Goal: Task Accomplishment & Management: Manage account settings

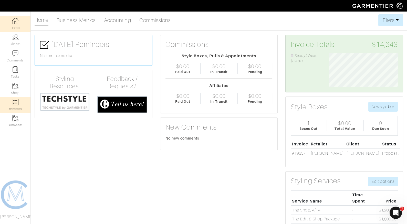
click at [18, 103] on img at bounding box center [15, 102] width 6 height 6
select select
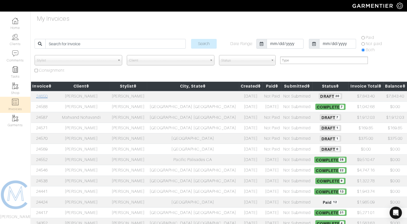
click at [47, 97] on link "24650" at bounding box center [42, 96] width 12 height 5
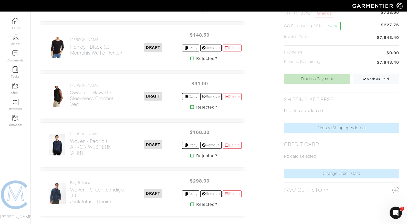
scroll to position [167, 0]
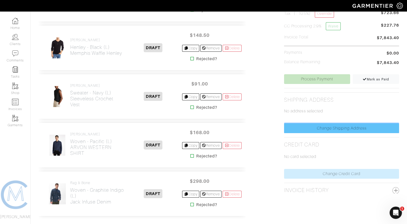
click at [343, 123] on link "Change Shipping Address" at bounding box center [341, 128] width 115 height 10
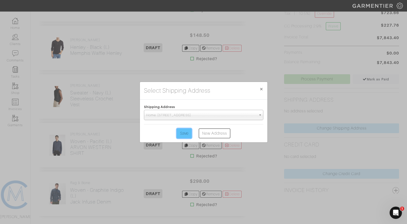
click at [186, 133] on input "Save" at bounding box center [184, 134] width 15 height 10
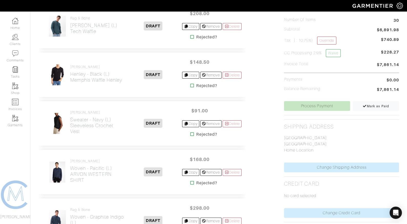
scroll to position [140, 0]
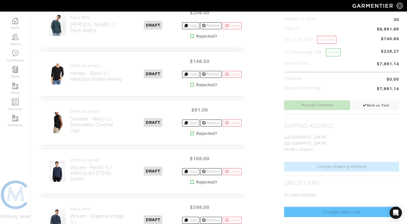
click at [308, 211] on link "Change Credit Card" at bounding box center [341, 213] width 115 height 10
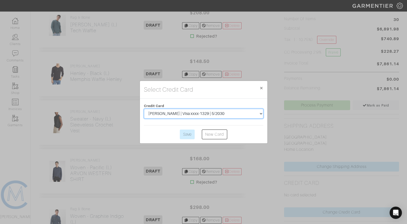
click at [239, 115] on select "[PERSON_NAME] | Visa xxxx-1329 | 5/2030" at bounding box center [203, 114] width 119 height 10
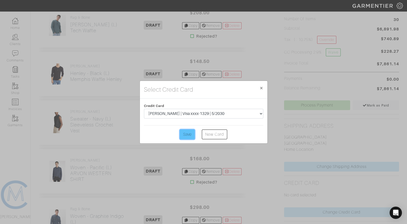
click at [185, 135] on input "Save" at bounding box center [187, 135] width 15 height 10
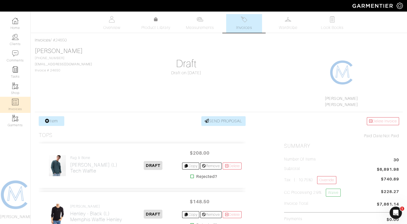
click at [13, 102] on img at bounding box center [15, 102] width 6 height 6
select select
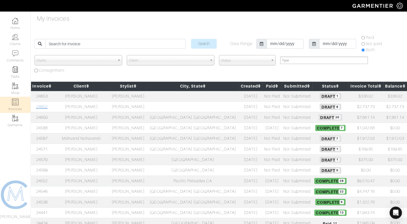
click at [43, 108] on link "24652" at bounding box center [42, 107] width 12 height 5
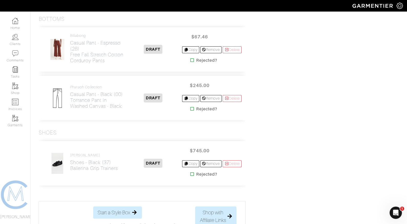
scroll to position [377, 0]
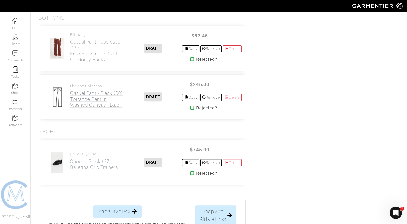
click at [96, 107] on h2 "Casual Pant - Black (00) Torrance Pant in Washed Canvas - Black" at bounding box center [97, 99] width 54 height 18
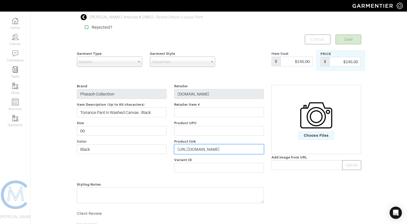
click at [199, 152] on input "https://guildla.com/products/torrance-pant-in-washed-canvas-black?_pos=3" at bounding box center [219, 149] width 90 height 10
click at [198, 151] on input "https://guildla.com/products/torrance-pant-in-washed-canvas-black?_pos=3" at bounding box center [219, 149] width 90 height 10
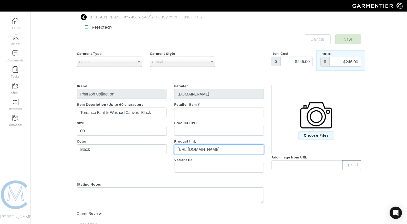
click at [198, 151] on input "https://guildla.com/products/torrance-pant-in-washed-canvas-black?_pos=3" at bounding box center [219, 149] width 90 height 10
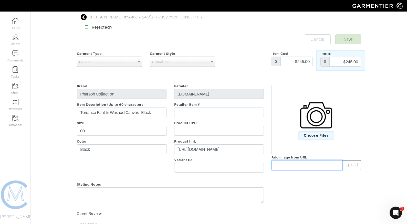
click at [323, 165] on input "text" at bounding box center [307, 165] width 71 height 10
paste input "[URL][DOMAIN_NAME]"
type input "[URL][DOMAIN_NAME]"
click at [358, 168] on button "Upload" at bounding box center [351, 165] width 19 height 10
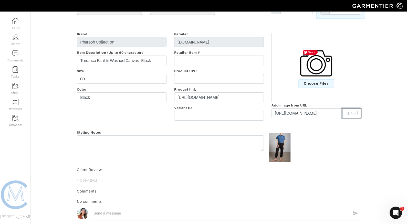
scroll to position [0, 0]
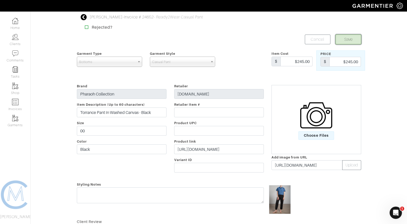
click at [351, 38] on button "Save" at bounding box center [349, 40] width 26 height 10
